Goal: Task Accomplishment & Management: Complete application form

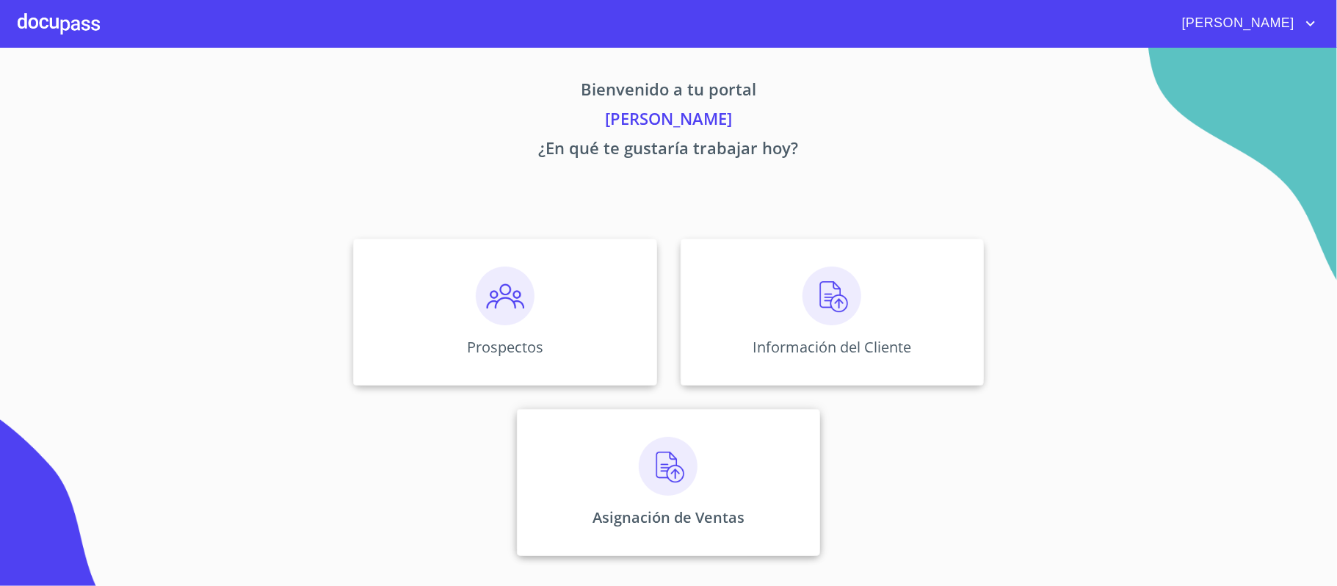
click at [661, 476] on img at bounding box center [668, 466] width 59 height 59
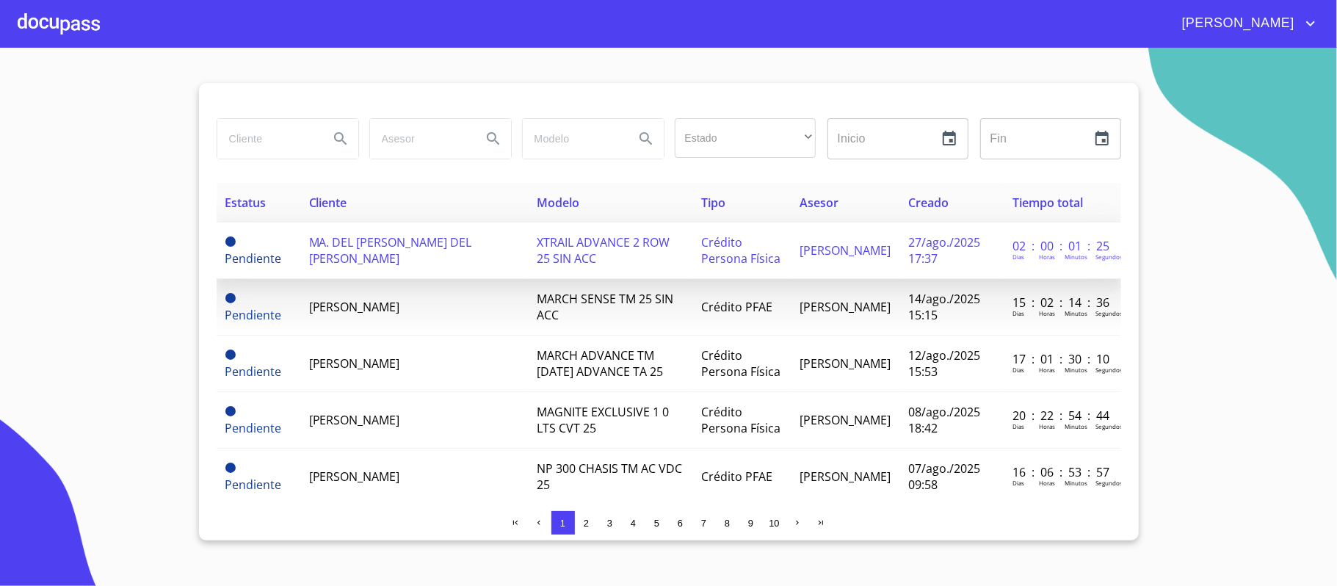
click at [438, 244] on span "MA. DEL [PERSON_NAME] DEL [PERSON_NAME]" at bounding box center [390, 250] width 163 height 32
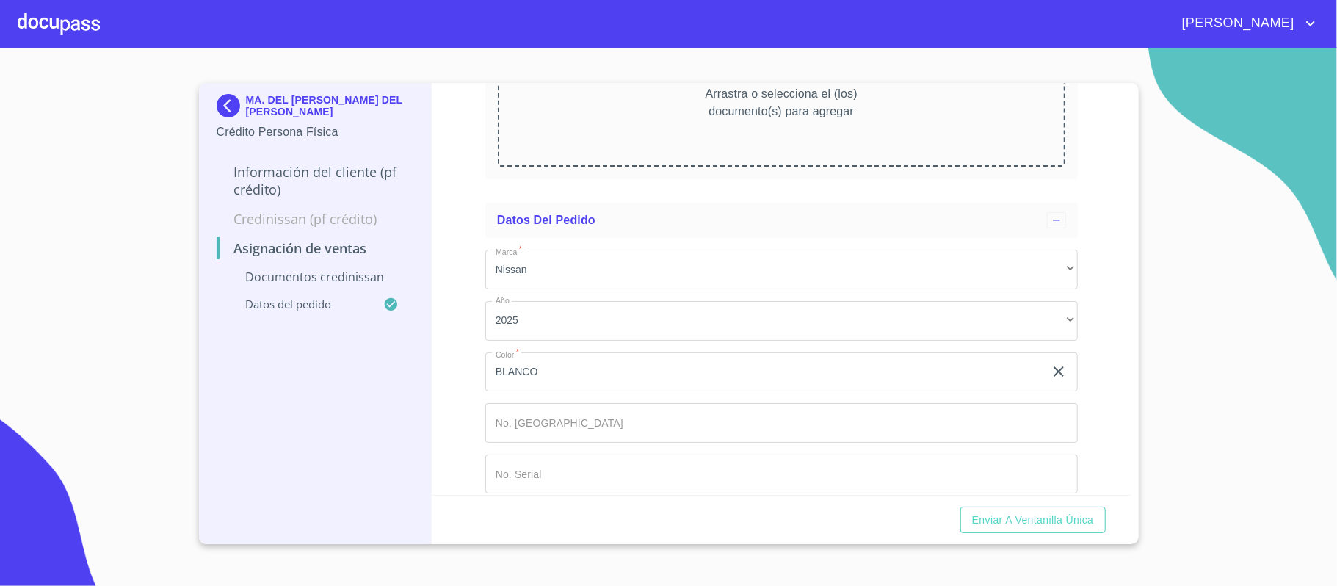
scroll to position [255, 0]
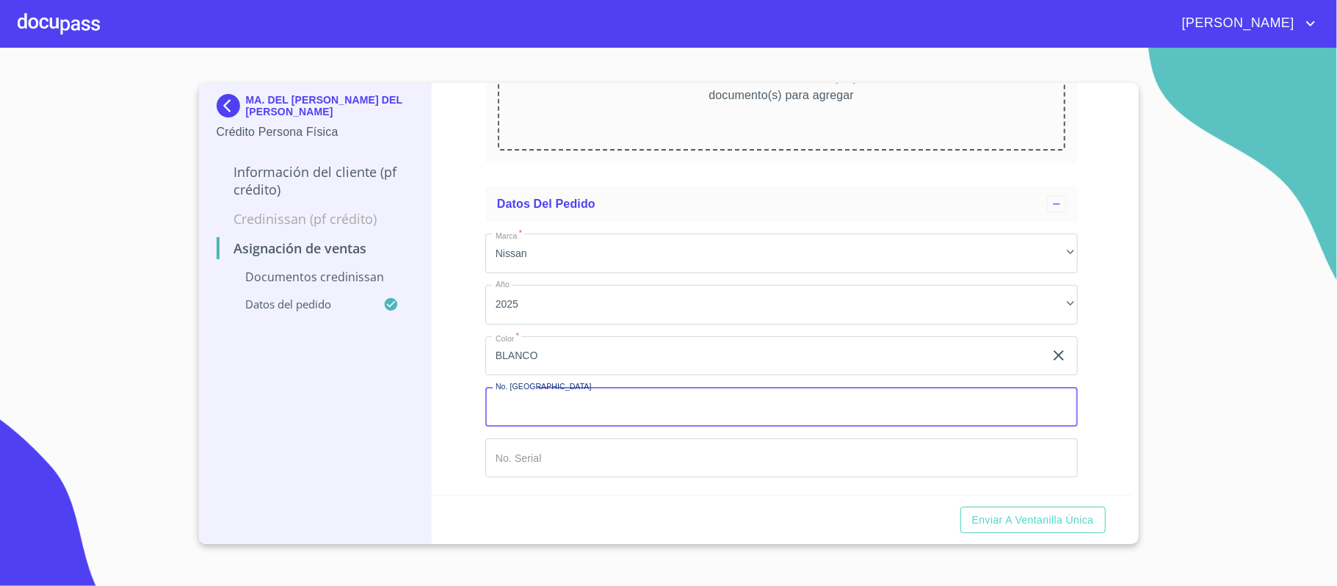
click at [609, 417] on input "Marca   *" at bounding box center [781, 407] width 592 height 40
type input "148714"
click at [587, 376] on input "Marca   *" at bounding box center [764, 356] width 559 height 40
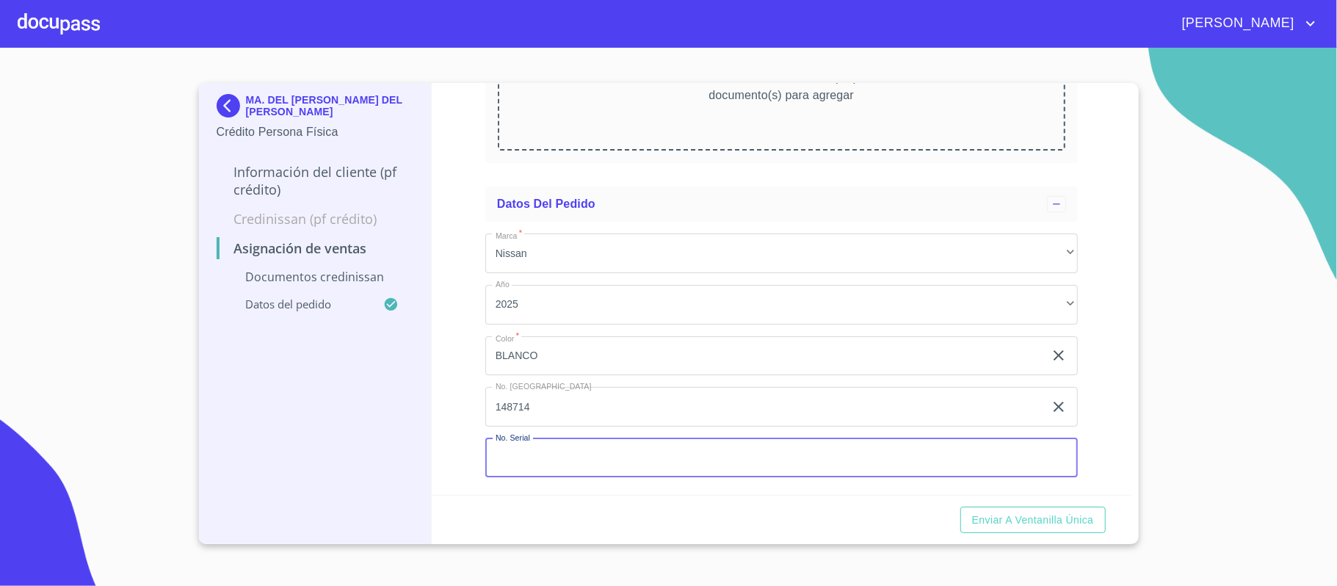
click at [1105, 368] on div "Asignación de Ventas Documentos CrediNissan Dictamen CrediNissan * Arrastra o s…" at bounding box center [782, 289] width 700 height 412
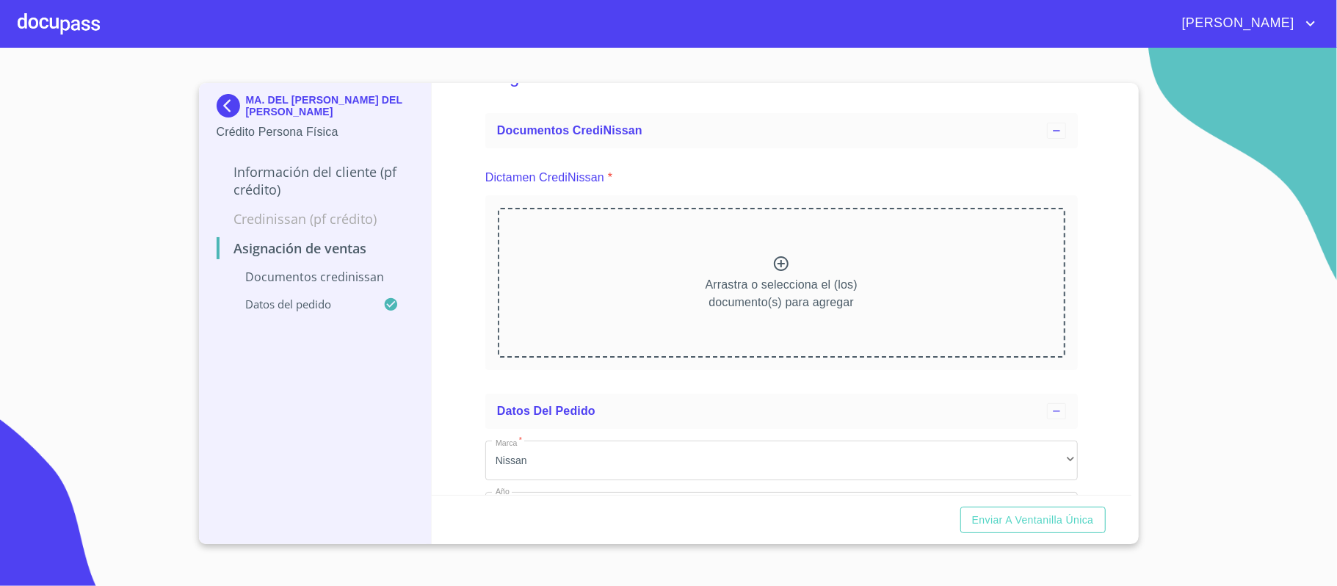
scroll to position [0, 0]
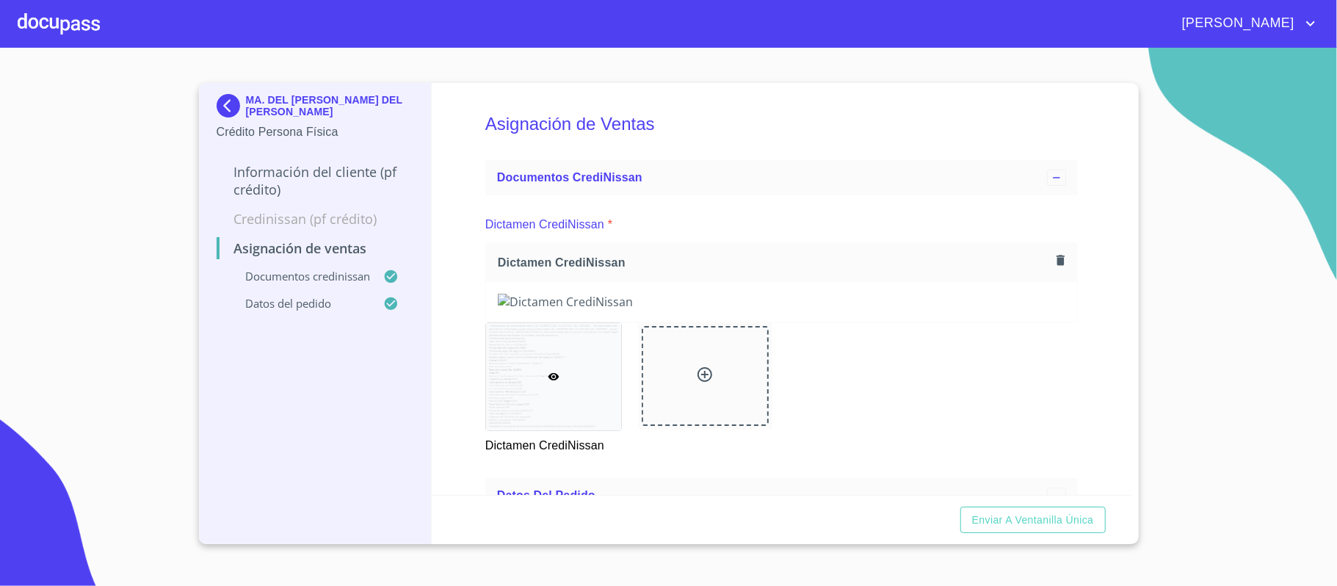
click at [1088, 327] on div "Asignación de Ventas Documentos CrediNissan Dictamen CrediNissan * Dictamen Cre…" at bounding box center [782, 289] width 700 height 412
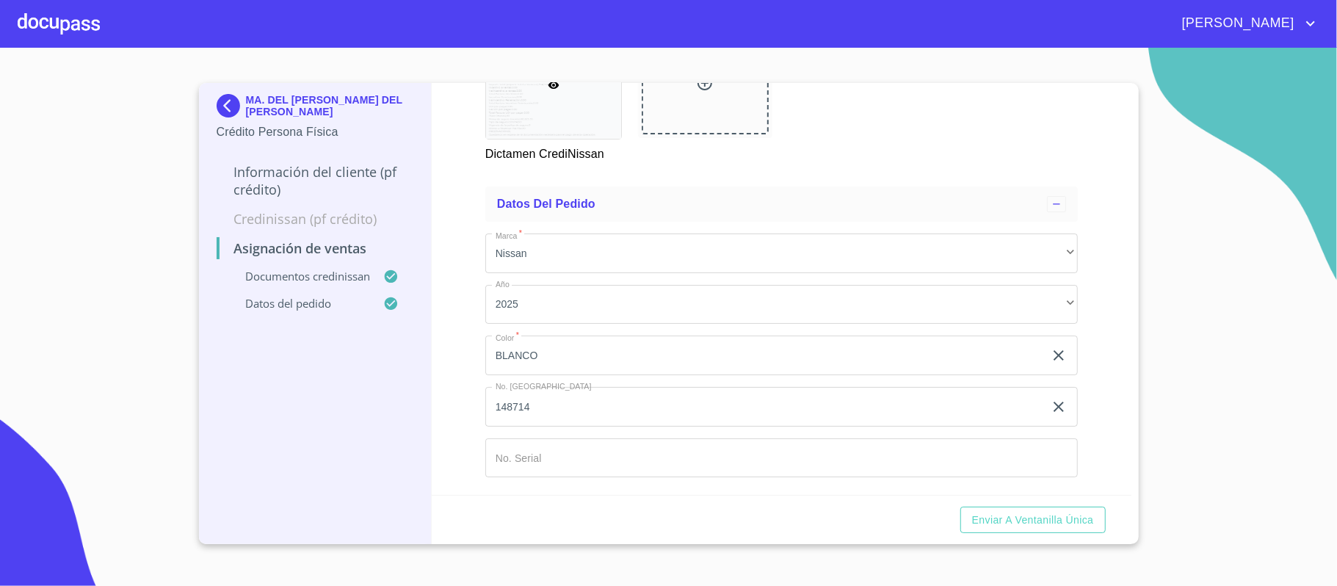
scroll to position [879, 0]
click at [1023, 520] on span "Enviar a Ventanilla única" at bounding box center [1033, 520] width 122 height 18
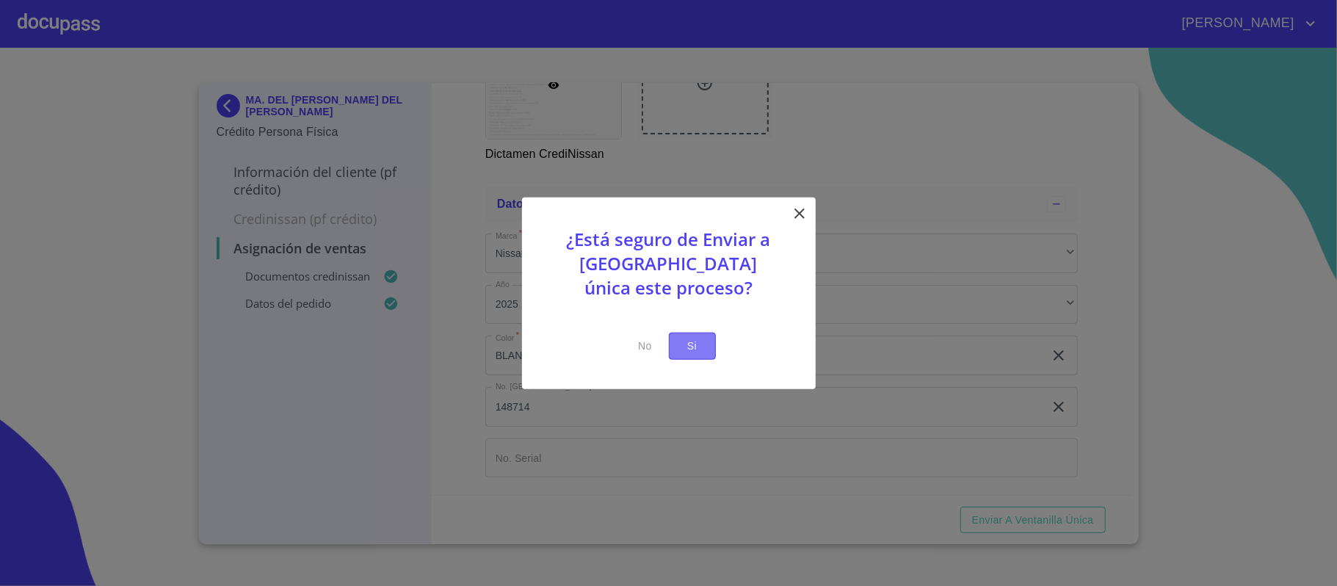
click at [684, 346] on span "Si" at bounding box center [691, 346] width 23 height 18
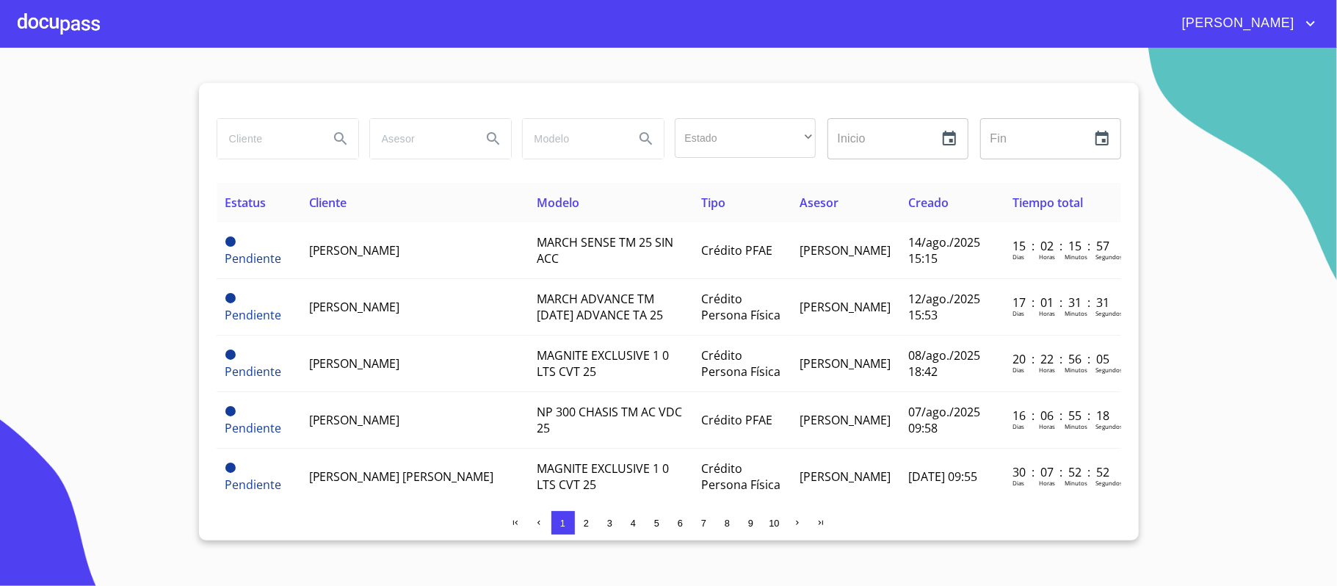
click at [1310, 26] on icon "account of current user" at bounding box center [1310, 23] width 9 height 5
click at [1287, 25] on li "Salir" at bounding box center [1295, 31] width 48 height 26
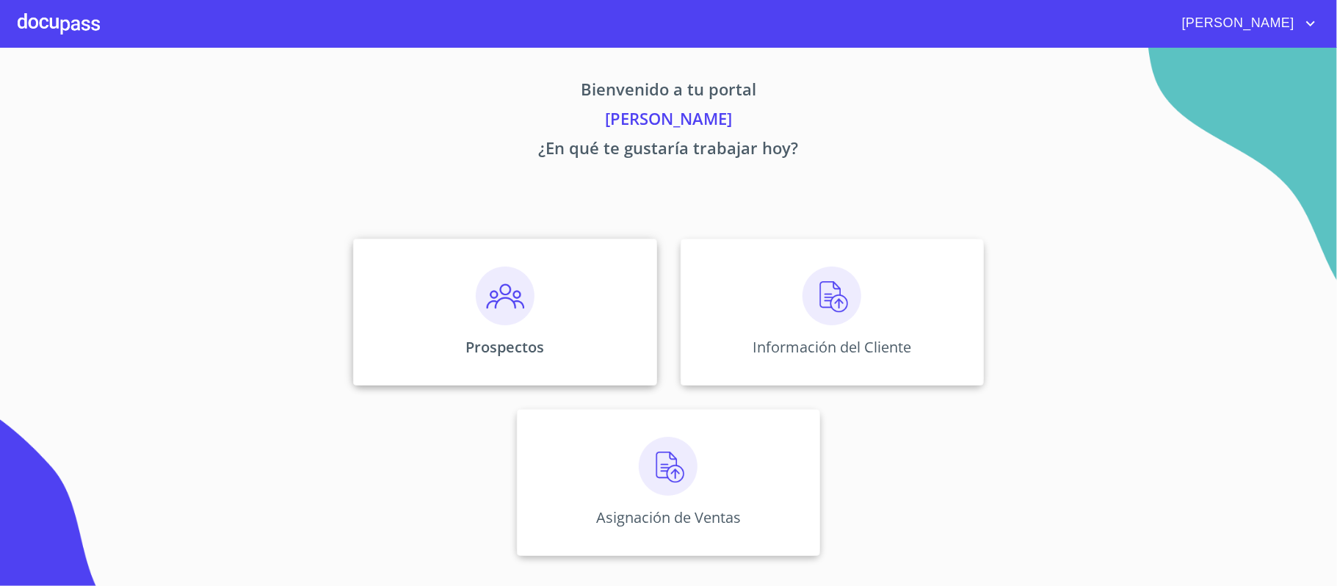
click at [498, 291] on img at bounding box center [505, 295] width 59 height 59
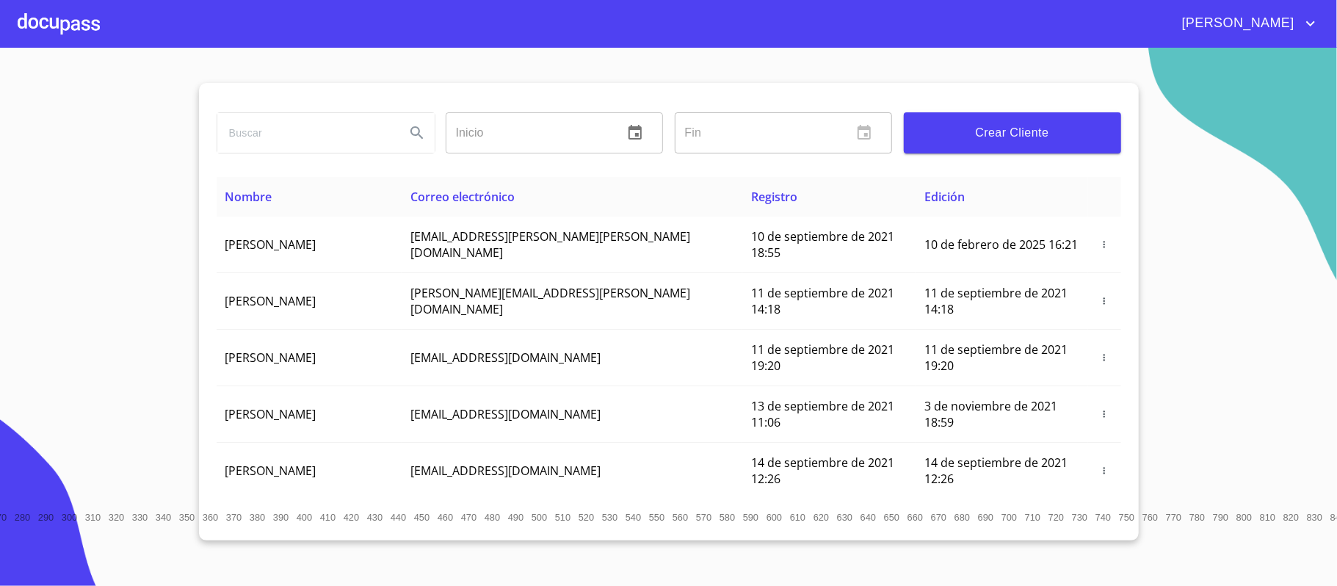
click at [319, 139] on input "search" at bounding box center [305, 133] width 176 height 40
type input "luz mireya"
click at [418, 131] on icon "Search" at bounding box center [417, 133] width 18 height 18
